Goal: Information Seeking & Learning: Learn about a topic

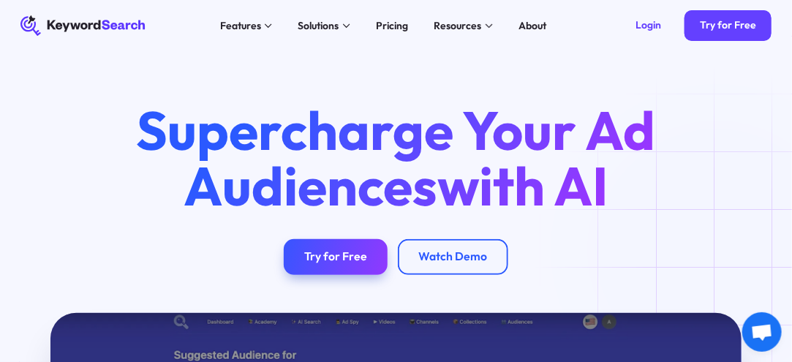
click at [386, 23] on div "Pricing" at bounding box center [392, 25] width 32 height 15
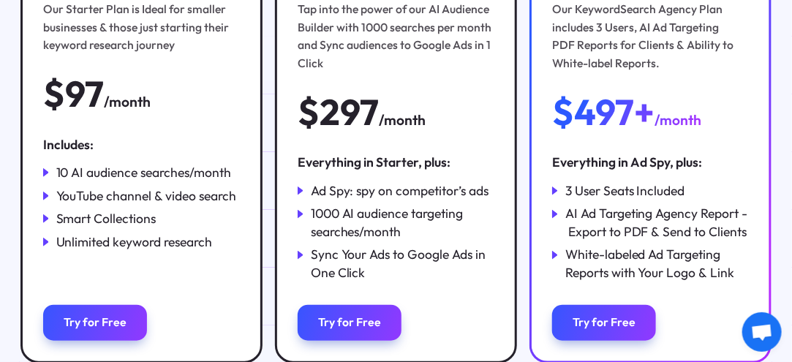
scroll to position [317, 0]
